Goal: Find specific page/section: Find specific page/section

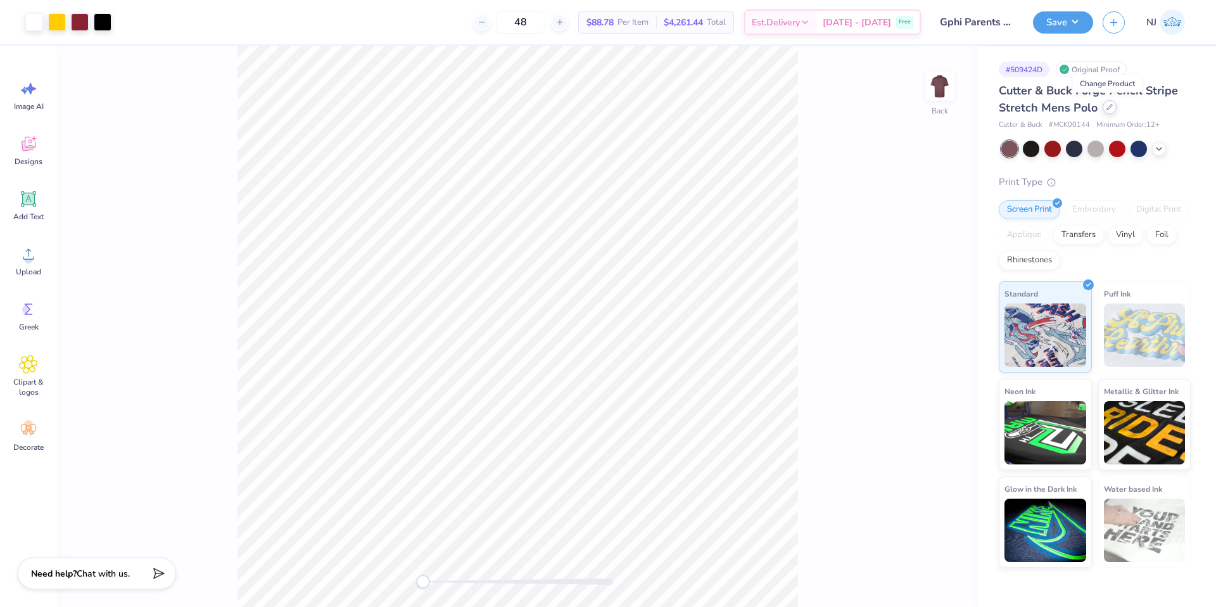
click at [1109, 111] on div at bounding box center [1110, 107] width 14 height 14
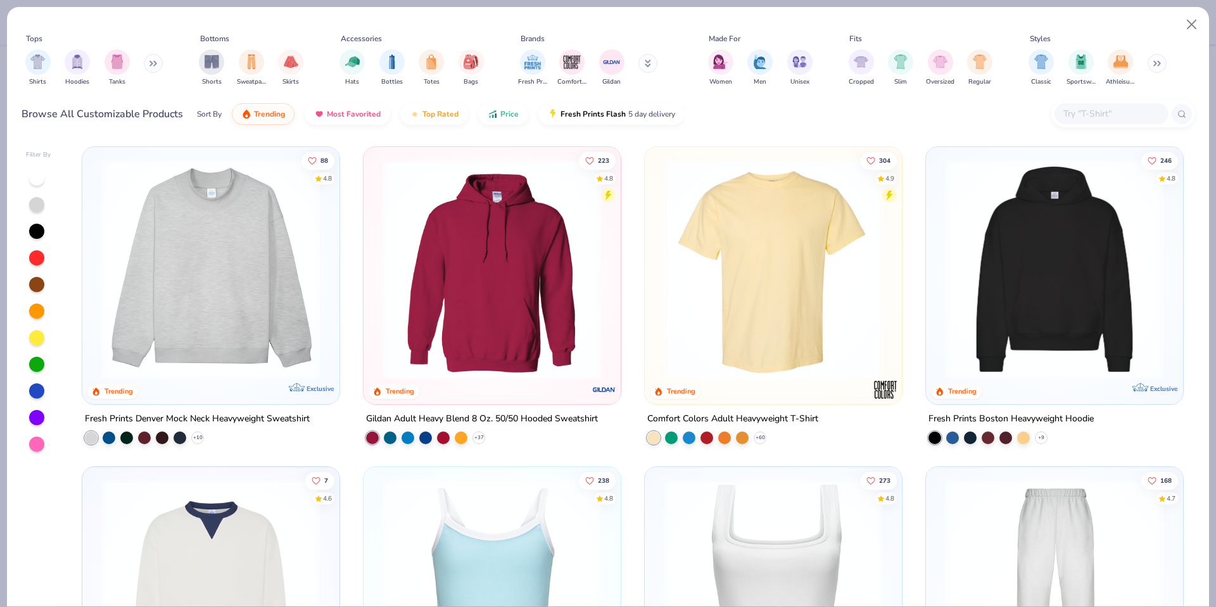
click at [1107, 125] on div at bounding box center [1123, 113] width 144 height 27
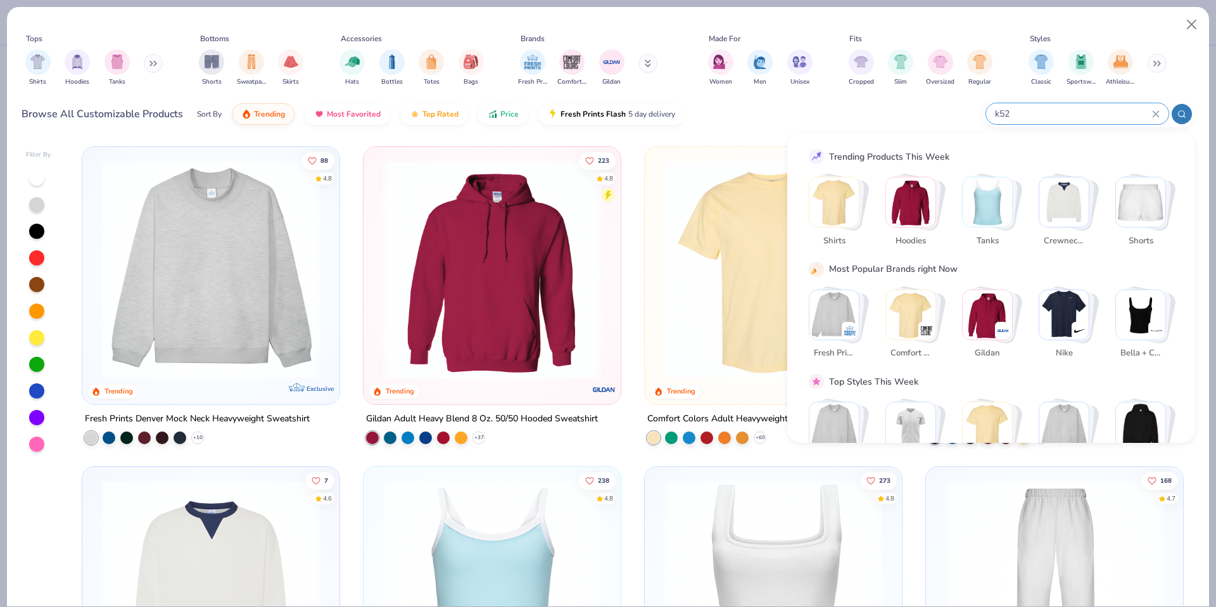
type input "k528"
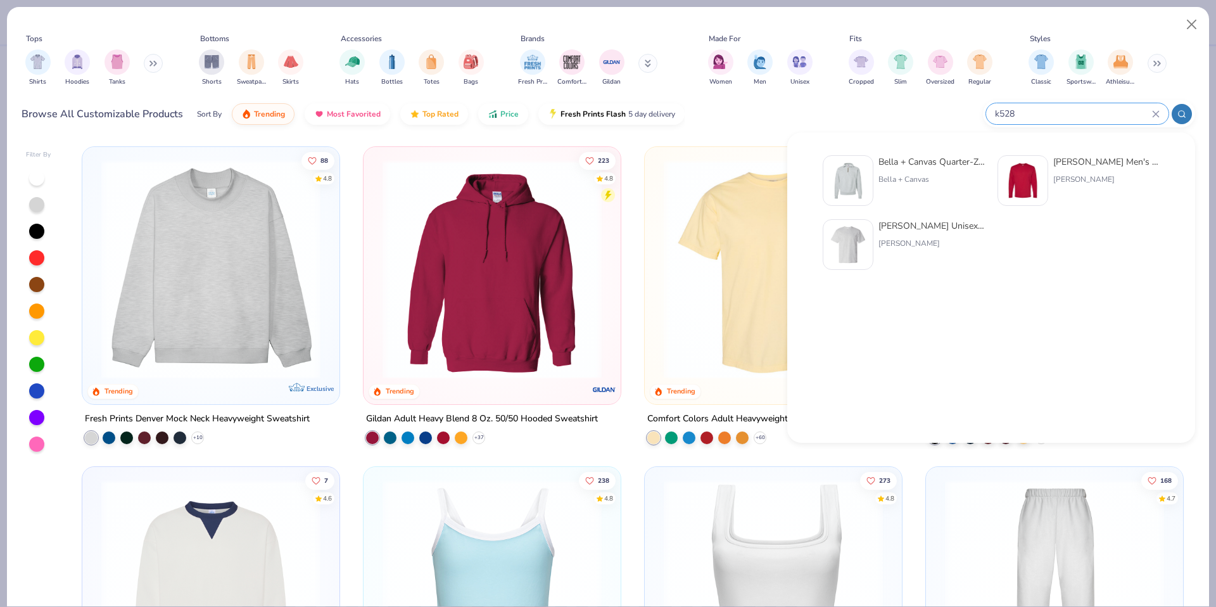
click at [1044, 114] on input "k528" at bounding box center [1073, 113] width 158 height 15
drag, startPoint x: 1044, startPoint y: 114, endPoint x: 959, endPoint y: 113, distance: 85.5
click at [959, 113] on div "Browse All Customizable Products Sort By Trending Most Favorited Top Rated Pric…" at bounding box center [609, 113] width 1174 height 35
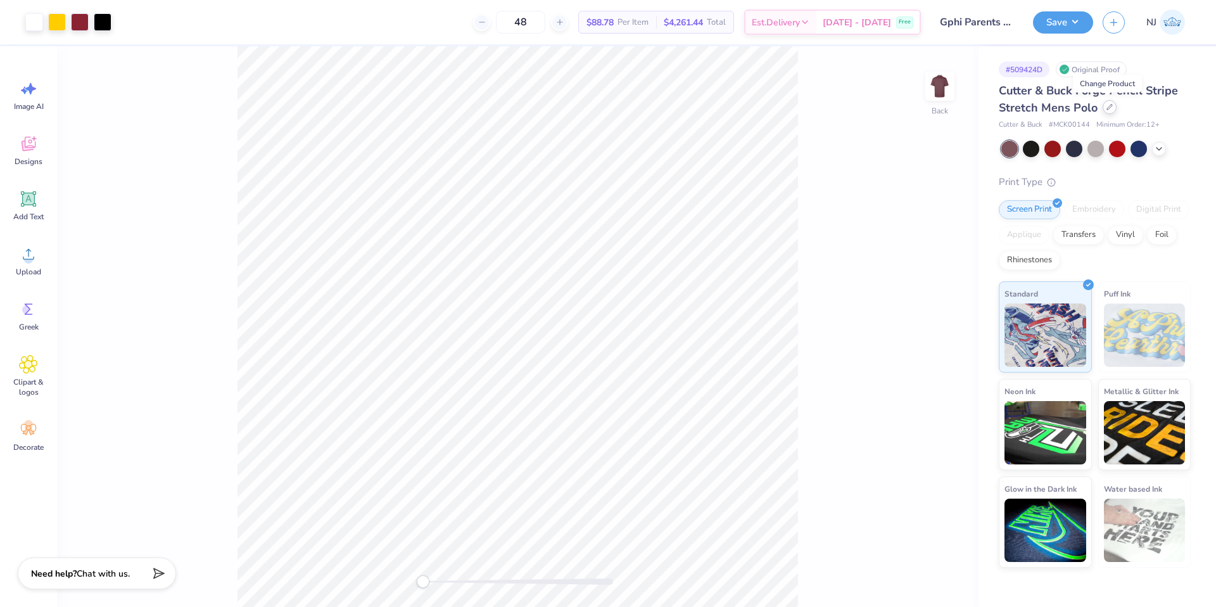
click at [1112, 111] on div at bounding box center [1110, 107] width 14 height 14
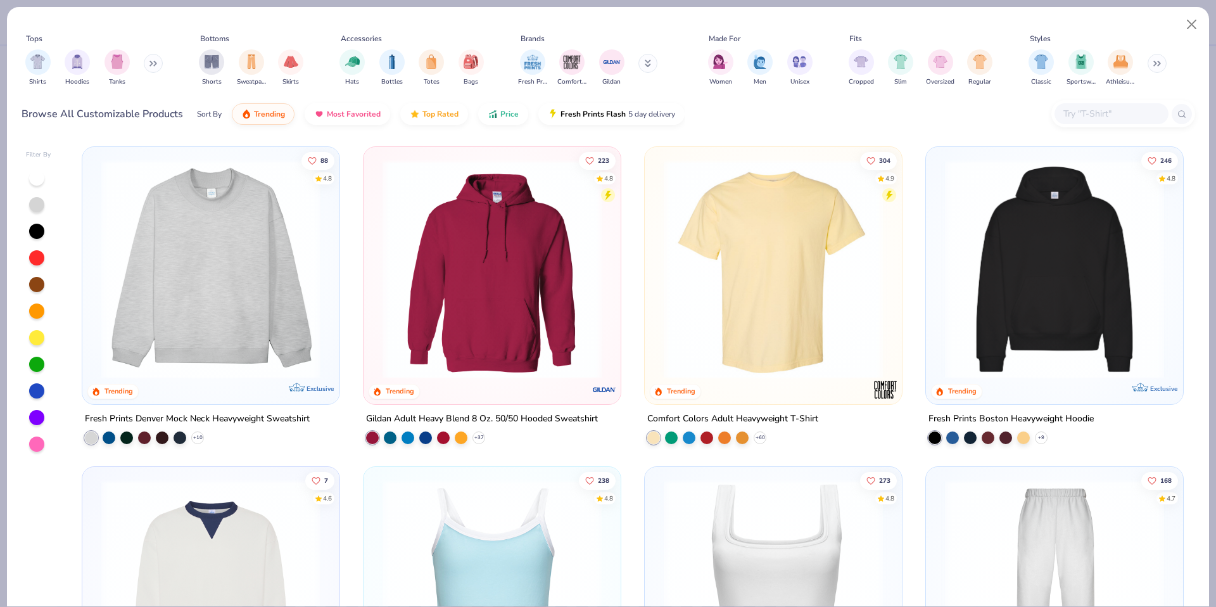
click at [1087, 125] on div at bounding box center [1123, 113] width 144 height 27
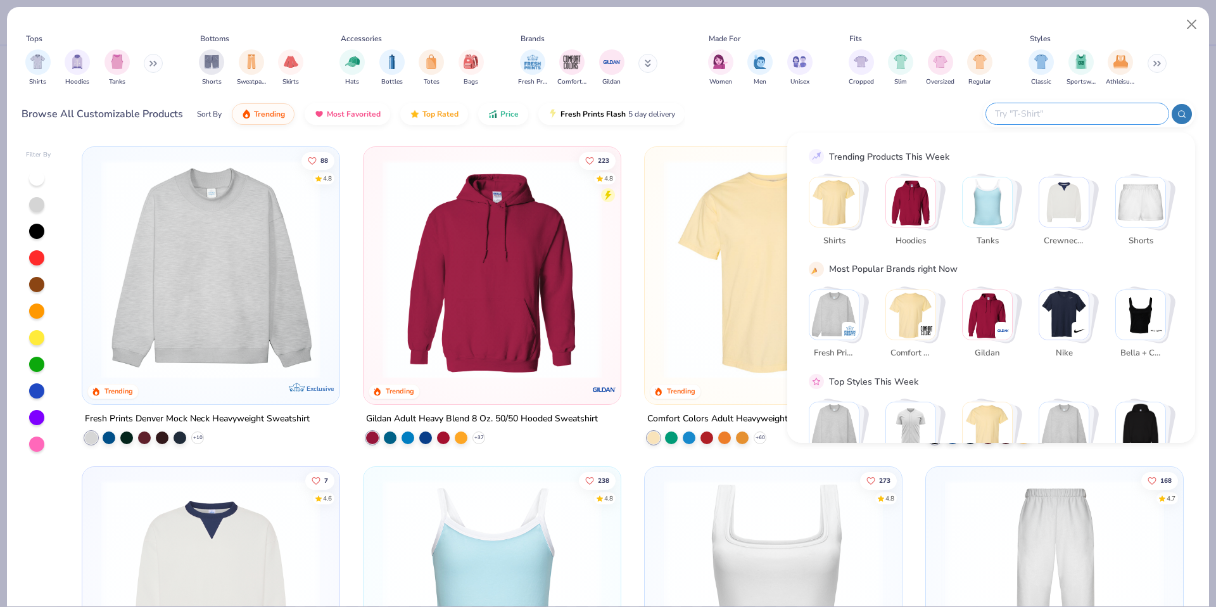
click at [1082, 110] on input "text" at bounding box center [1077, 113] width 166 height 15
type input "K"
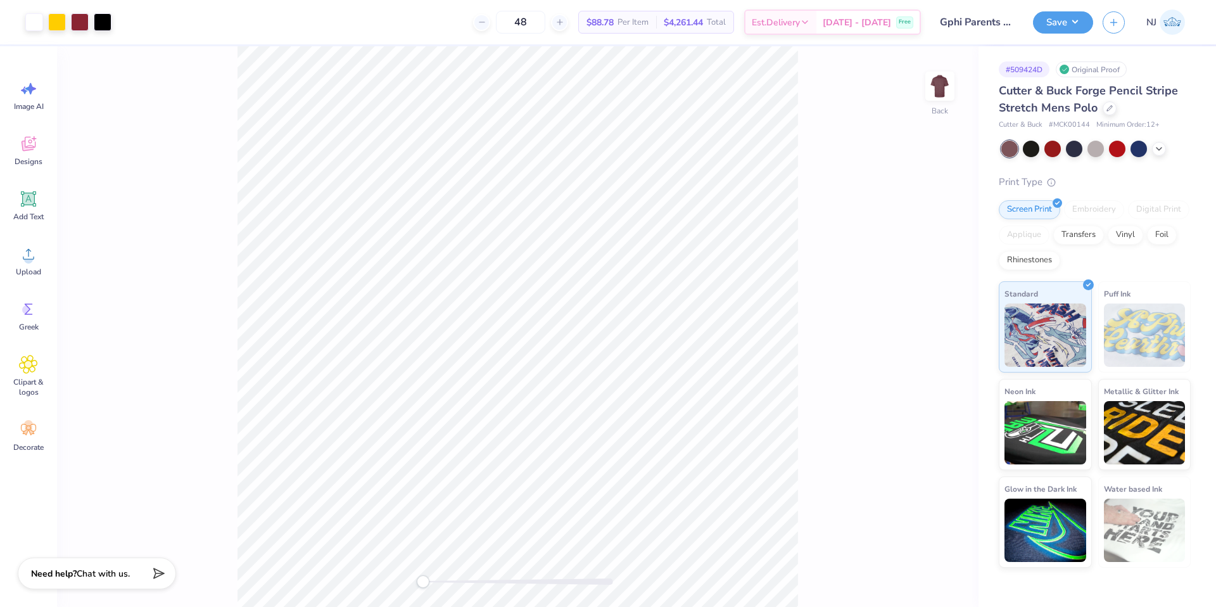
click at [1120, 105] on div "Cutter & Buck Forge Pencil Stripe Stretch Mens Polo" at bounding box center [1095, 99] width 192 height 34
click at [1103, 109] on div at bounding box center [1110, 107] width 14 height 14
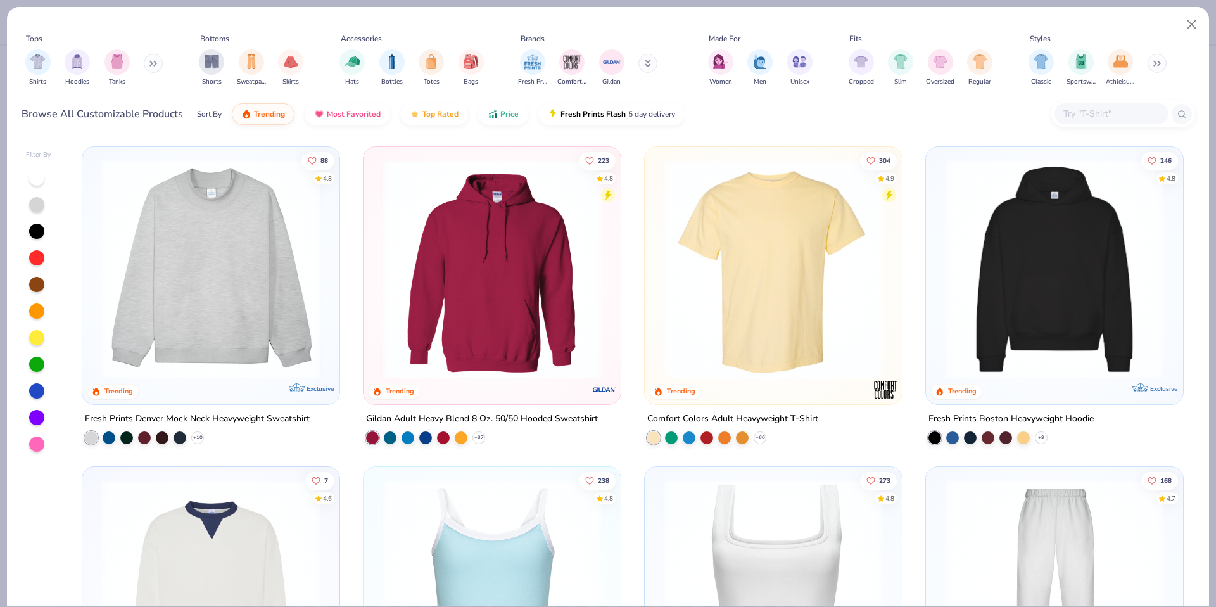
click at [1071, 111] on input "text" at bounding box center [1111, 113] width 98 height 15
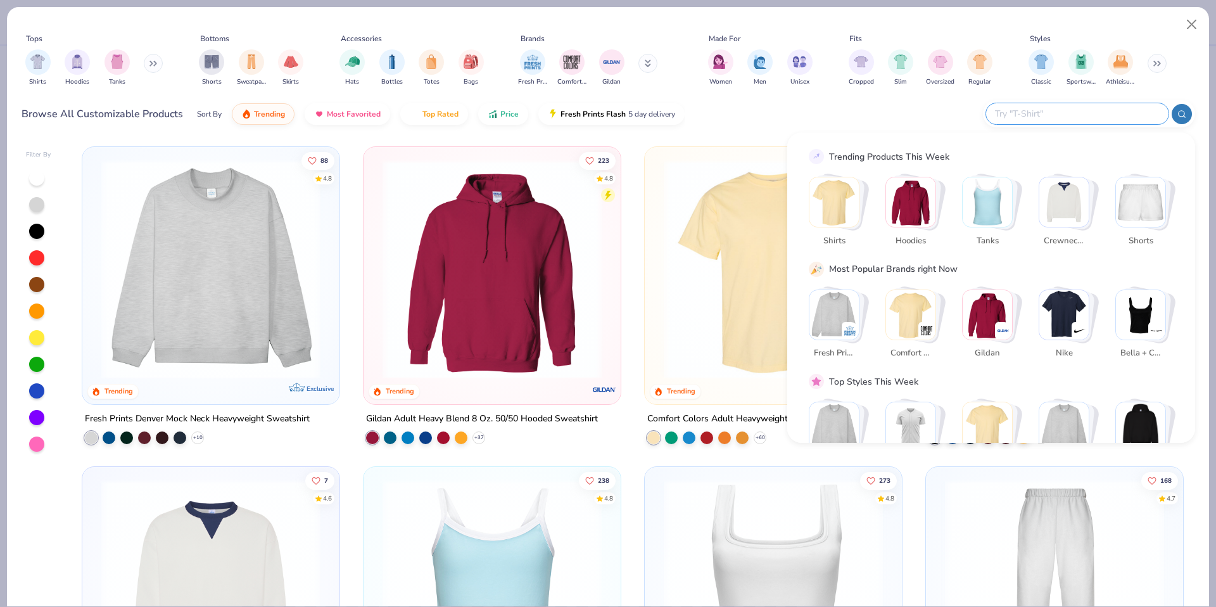
paste input "K528"
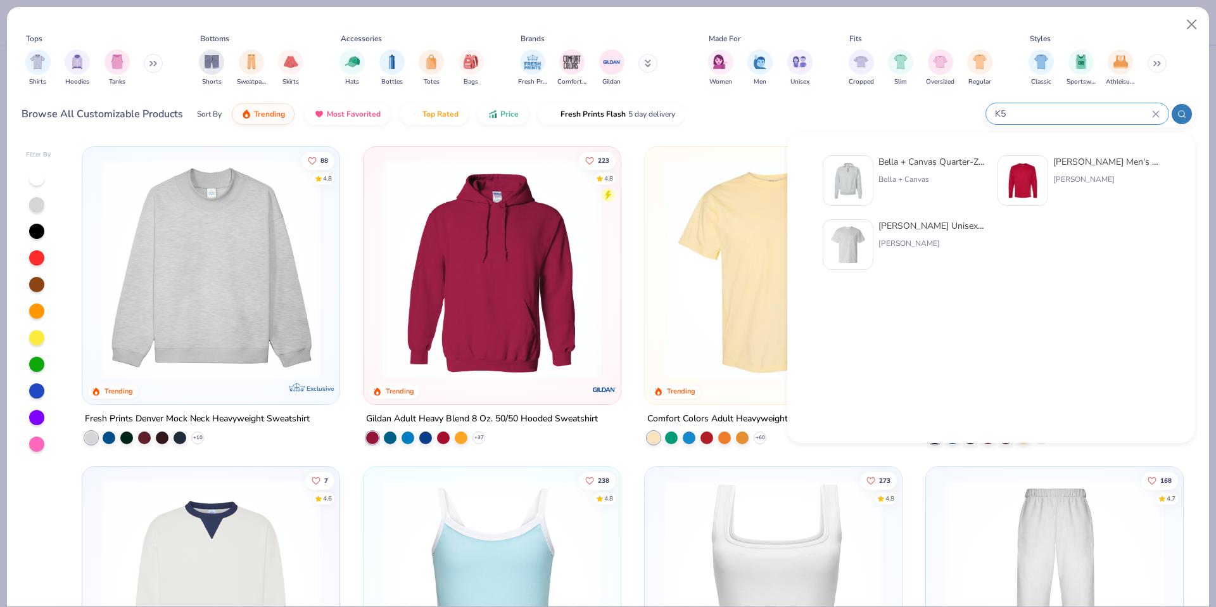
type input "K"
